Goal: Transaction & Acquisition: Book appointment/travel/reservation

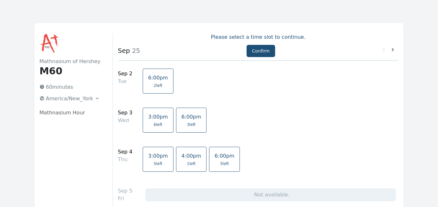
scroll to position [5, 0]
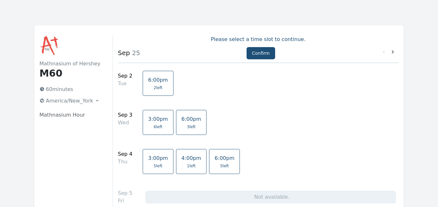
click at [156, 86] on span "2 left" at bounding box center [158, 87] width 9 height 5
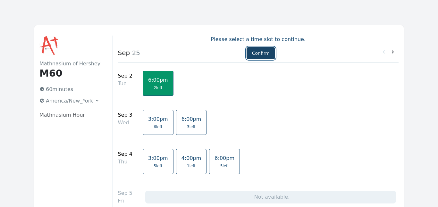
click at [265, 53] on button "Confirm" at bounding box center [261, 53] width 29 height 12
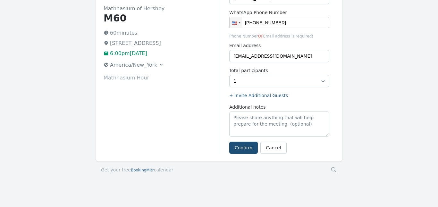
scroll to position [65, 0]
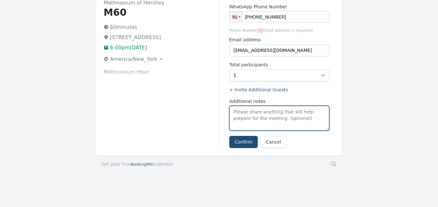
click at [251, 118] on textarea "Additional notes" at bounding box center [279, 118] width 100 height 25
type textarea "Bella Vabi"
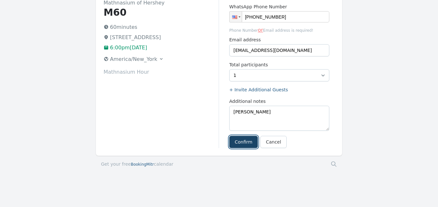
click at [250, 144] on button "Confirm" at bounding box center [243, 142] width 29 height 12
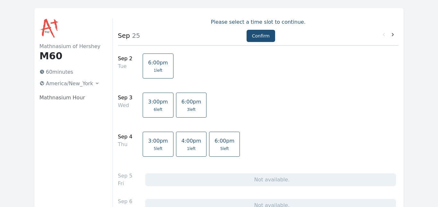
scroll to position [24, 0]
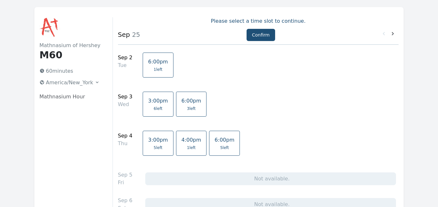
click at [187, 144] on link "4:00pm 1 left" at bounding box center [191, 143] width 31 height 25
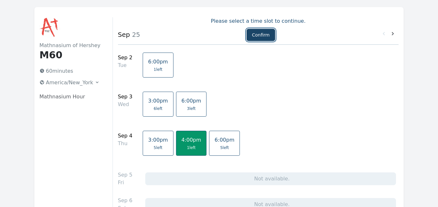
click at [261, 35] on button "Confirm" at bounding box center [261, 35] width 29 height 12
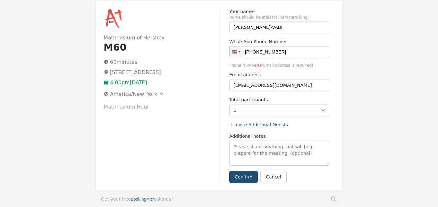
scroll to position [43, 0]
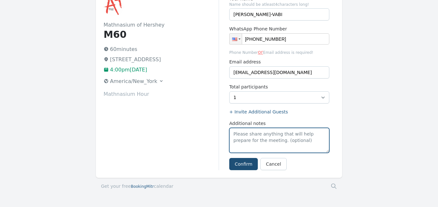
click at [248, 146] on textarea "Additional notes" at bounding box center [279, 140] width 100 height 25
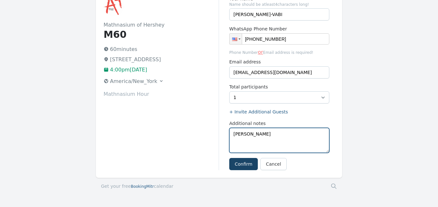
type textarea "Tessa Vabi"
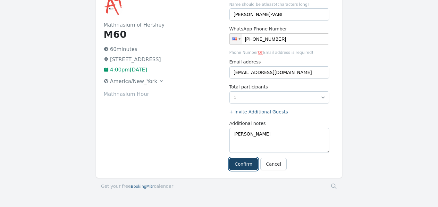
click at [242, 166] on button "Confirm" at bounding box center [243, 164] width 29 height 12
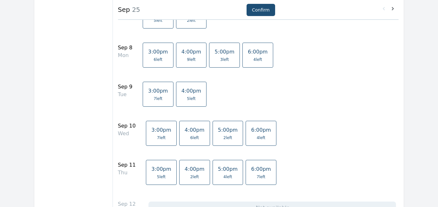
scroll to position [260, 0]
click at [191, 57] on span "9 left" at bounding box center [191, 59] width 20 height 5
click at [190, 100] on span "5 left" at bounding box center [191, 98] width 20 height 5
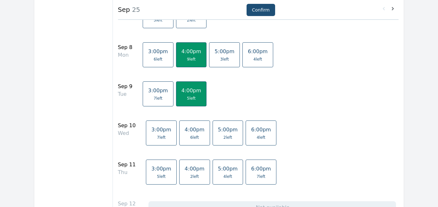
click at [191, 132] on span "4:00pm" at bounding box center [195, 130] width 20 height 6
click at [191, 171] on span "4:00pm" at bounding box center [195, 169] width 20 height 6
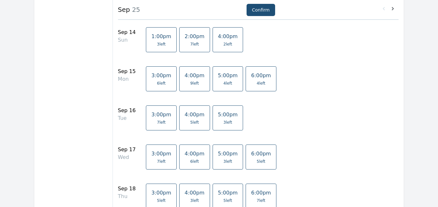
scroll to position [502, 0]
click at [192, 81] on span "9 left" at bounding box center [195, 82] width 20 height 5
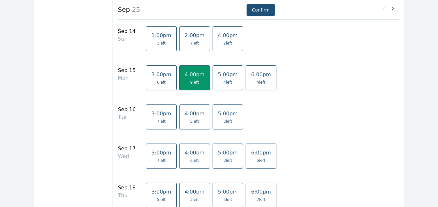
click at [191, 114] on span "4:00pm" at bounding box center [195, 114] width 20 height 6
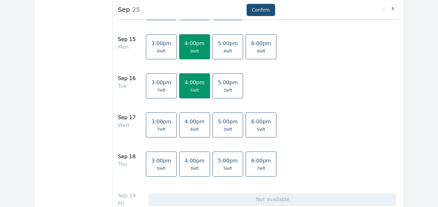
scroll to position [534, 0]
click at [190, 127] on span "6 left" at bounding box center [194, 129] width 9 height 5
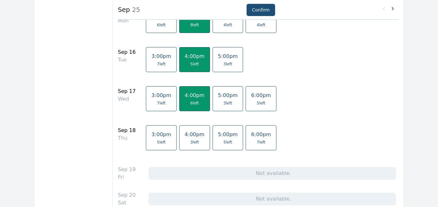
scroll to position [560, 0]
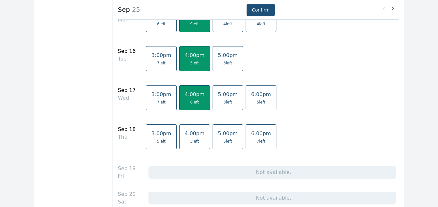
click at [189, 138] on link "4:00pm 3 left" at bounding box center [194, 136] width 31 height 25
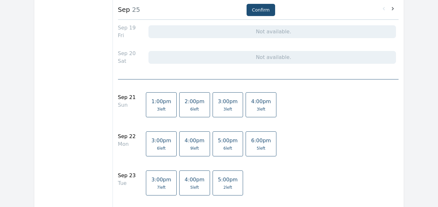
scroll to position [707, 0]
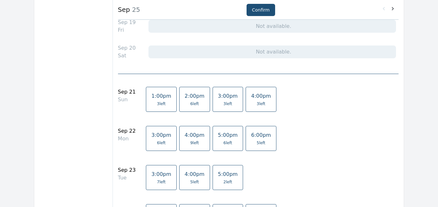
click at [185, 108] on link "2:00pm 6 left" at bounding box center [194, 99] width 31 height 25
click at [190, 105] on span "6 left" at bounding box center [194, 103] width 9 height 5
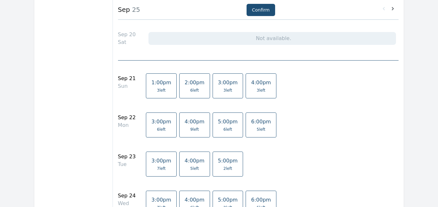
scroll to position [734, 0]
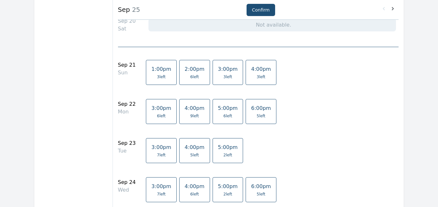
click at [185, 109] on span "4:00pm" at bounding box center [195, 108] width 20 height 6
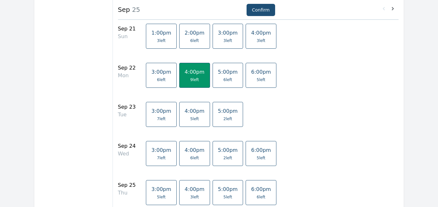
scroll to position [767, 0]
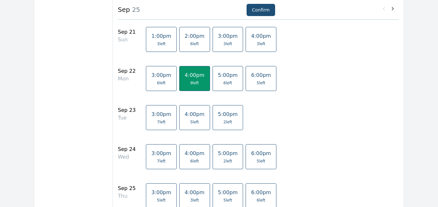
click at [256, 16] on div "Confirm" at bounding box center [258, 11] width 34 height 15
click at [256, 10] on button "Confirm" at bounding box center [261, 10] width 29 height 12
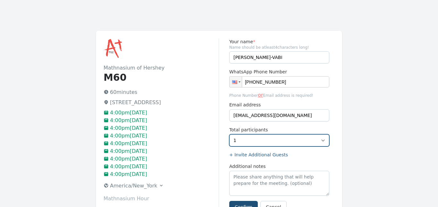
click at [323, 142] on select "1 2" at bounding box center [279, 140] width 100 height 12
select select "2"
click at [229, 134] on select "1 2" at bounding box center [279, 140] width 100 height 12
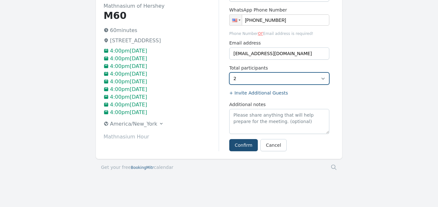
scroll to position [65, 0]
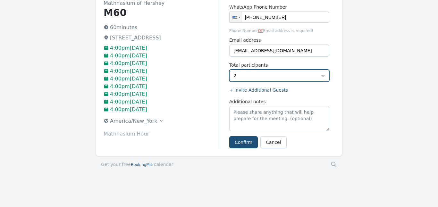
click at [291, 77] on select "1 2" at bounding box center [279, 76] width 100 height 12
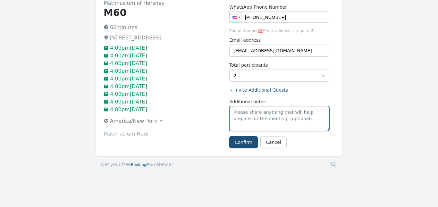
click at [252, 117] on textarea "Additional notes" at bounding box center [279, 118] width 100 height 25
type textarea "[PERSON_NAME] , [PERSON_NAME]"
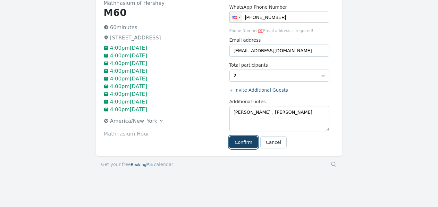
click at [242, 140] on button "Confirm" at bounding box center [243, 142] width 29 height 12
